Goal: Entertainment & Leisure: Browse casually

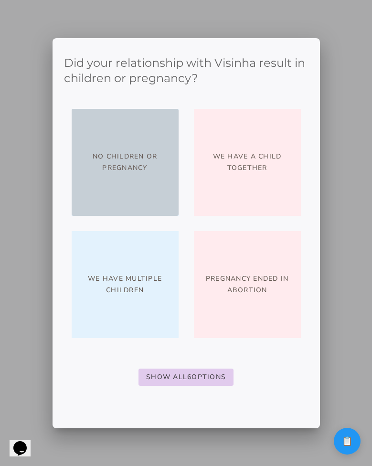
click at [159, 184] on button "No children or pregnancy" at bounding box center [125, 162] width 107 height 107
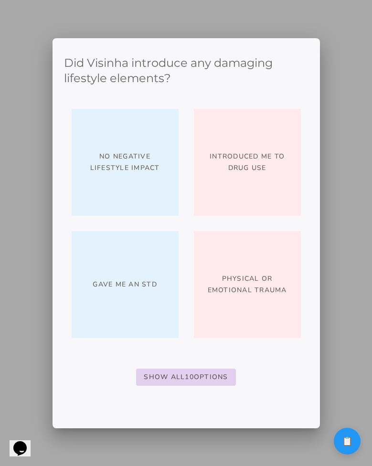
click at [0, 0] on slot "Show All 10 Options" at bounding box center [0, 0] width 0 height 0
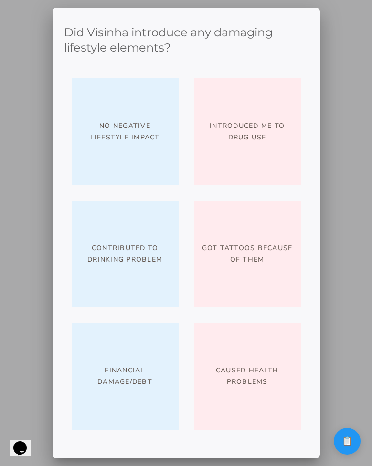
click at [346, 264] on div at bounding box center [186, 233] width 372 height 466
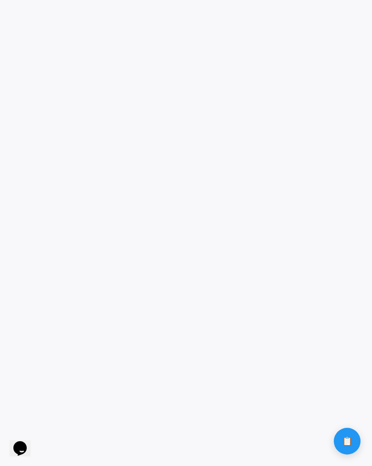
click at [169, 326] on game-player-page at bounding box center [186, 233] width 372 height 466
